Goal: Transaction & Acquisition: Download file/media

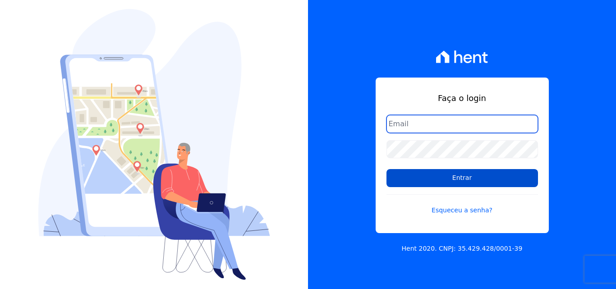
type input "financeiro@pedraconstrutora.com.br"
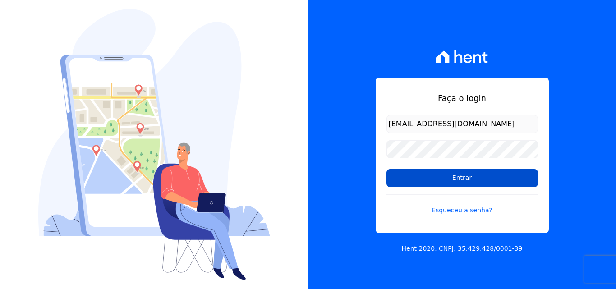
click at [478, 175] on input "Entrar" at bounding box center [461, 178] width 151 height 18
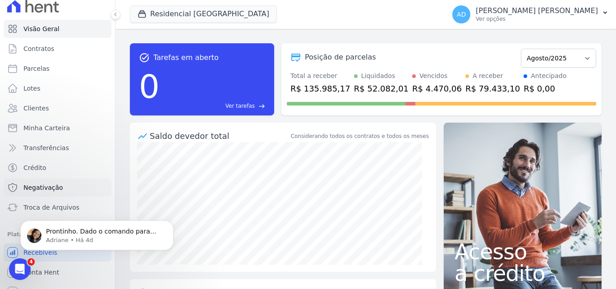
scroll to position [19, 0]
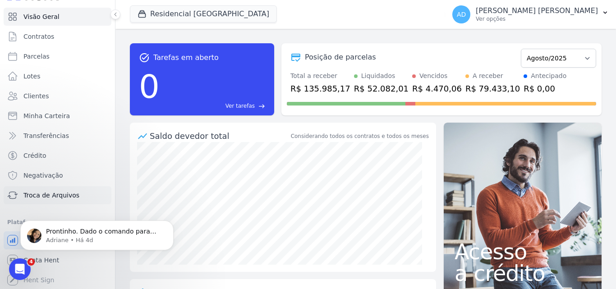
click at [47, 196] on span "Troca de Arquivos" at bounding box center [51, 195] width 56 height 9
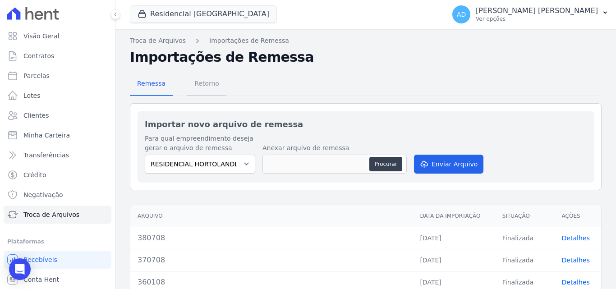
click at [199, 87] on span "Retorno" at bounding box center [207, 83] width 36 height 18
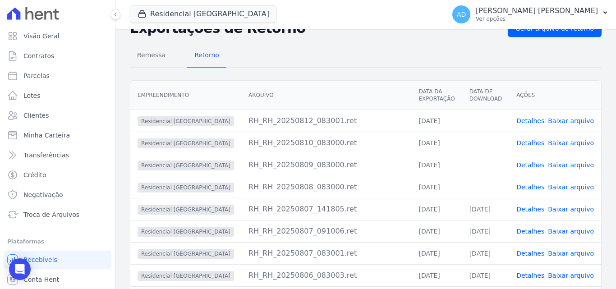
scroll to position [45, 0]
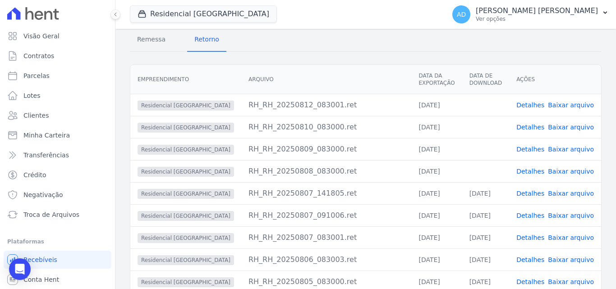
click at [579, 170] on link "Baixar arquivo" at bounding box center [571, 171] width 46 height 7
click at [570, 151] on link "Baixar arquivo" at bounding box center [571, 149] width 46 height 7
click at [562, 126] on link "Baixar arquivo" at bounding box center [571, 126] width 46 height 7
click at [562, 106] on link "Baixar arquivo" at bounding box center [571, 104] width 46 height 7
